Goal: Task Accomplishment & Management: Manage account settings

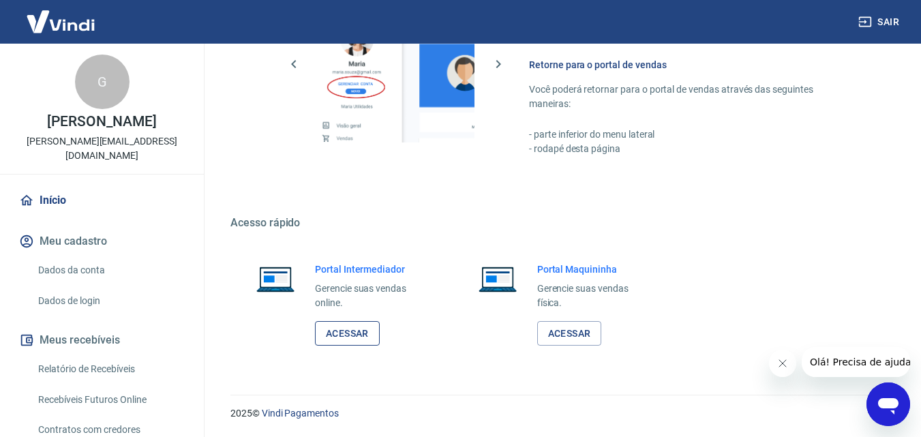
click at [359, 333] on link "Acessar" at bounding box center [347, 333] width 65 height 25
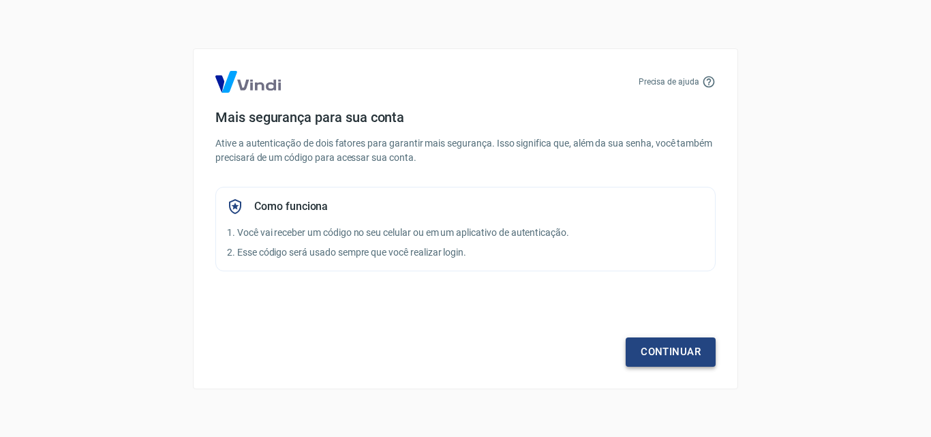
click at [703, 355] on link "Continuar" at bounding box center [671, 351] width 90 height 29
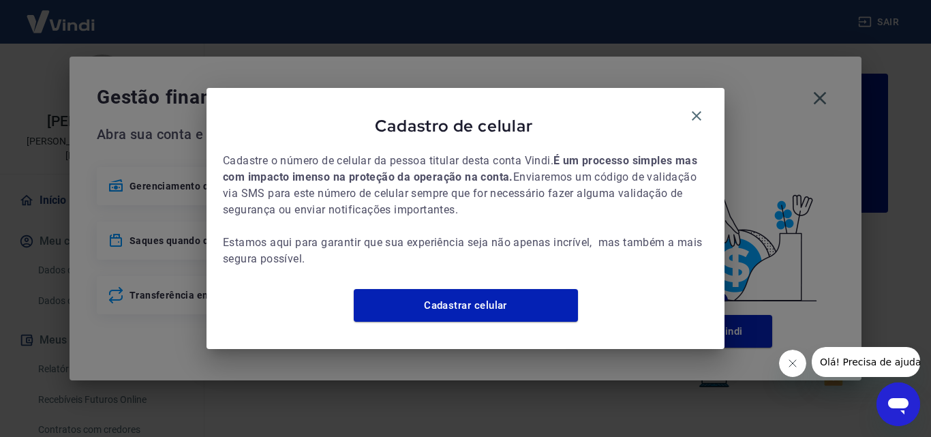
drag, startPoint x: 697, startPoint y: 106, endPoint x: 790, endPoint y: 114, distance: 93.7
click at [697, 108] on icon "button" at bounding box center [696, 116] width 16 height 16
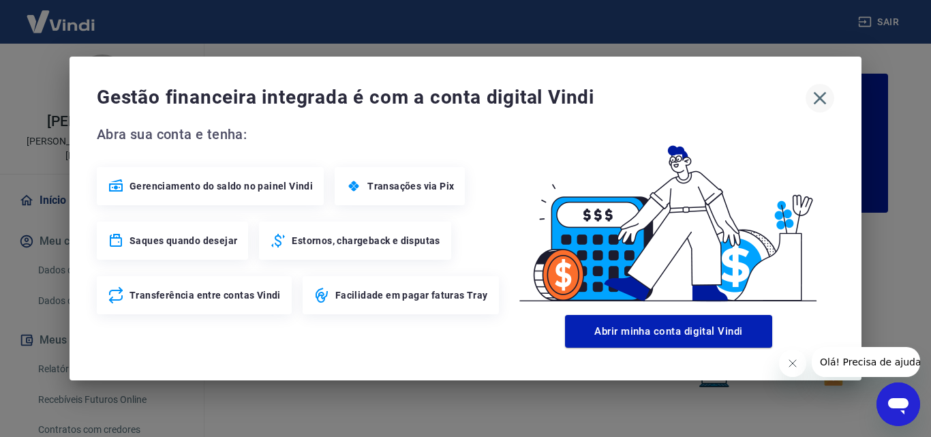
click at [817, 96] on icon "button" at bounding box center [820, 98] width 13 height 13
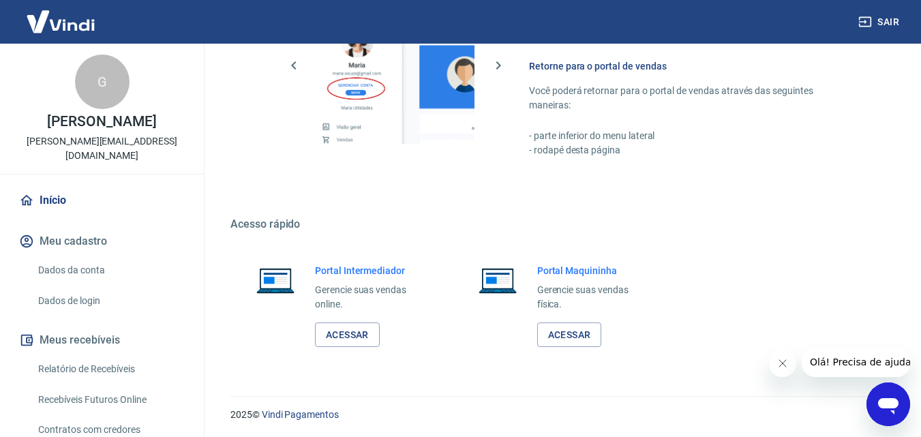
scroll to position [823, 0]
click at [350, 325] on link "Acessar" at bounding box center [347, 333] width 65 height 25
